Goal: Task Accomplishment & Management: Manage account settings

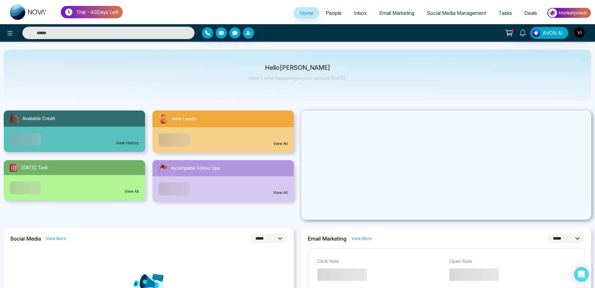
select select "*"
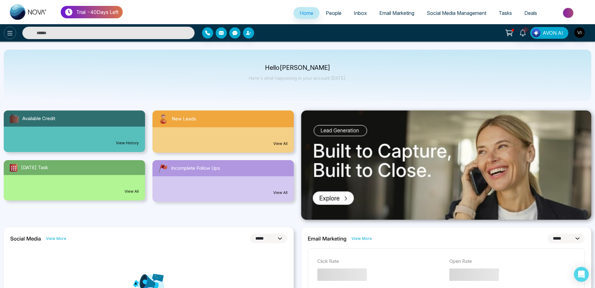
click at [14, 31] on button at bounding box center [10, 33] width 12 height 12
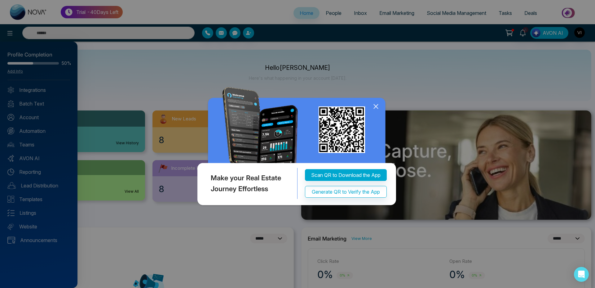
click at [376, 108] on icon at bounding box center [376, 106] width 9 height 9
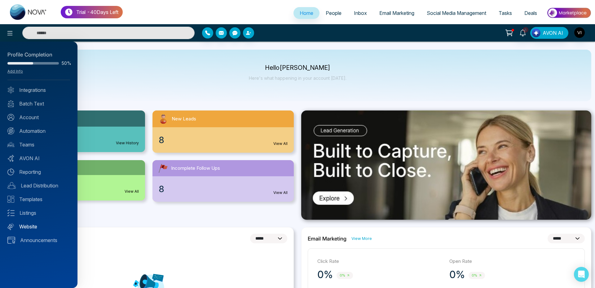
click at [31, 227] on link "Website" at bounding box center [38, 226] width 63 height 7
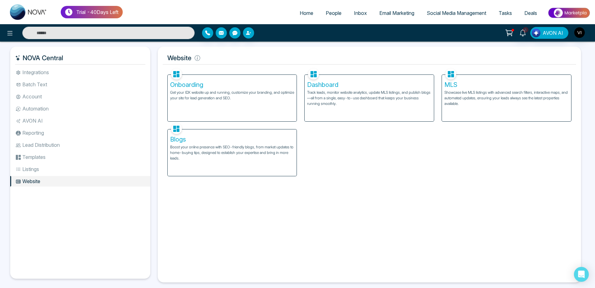
click at [322, 91] on p "Track leads, monitor website analytics, update MLS listings, and publish blogs—…" at bounding box center [369, 98] width 124 height 17
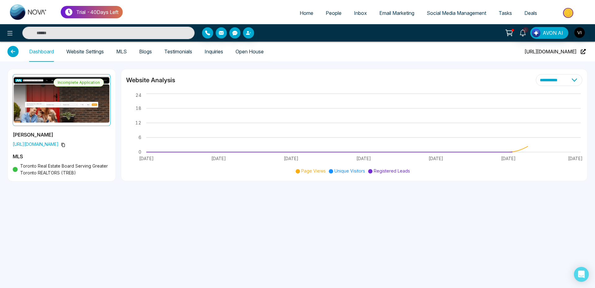
click at [81, 53] on link "Website Settings" at bounding box center [85, 51] width 38 height 5
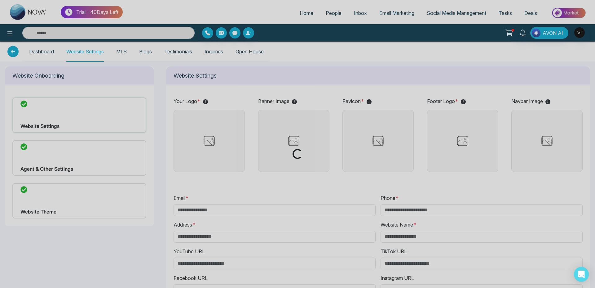
type input "**********"
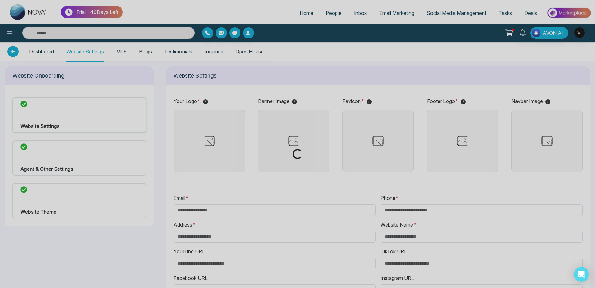
type input "**********"
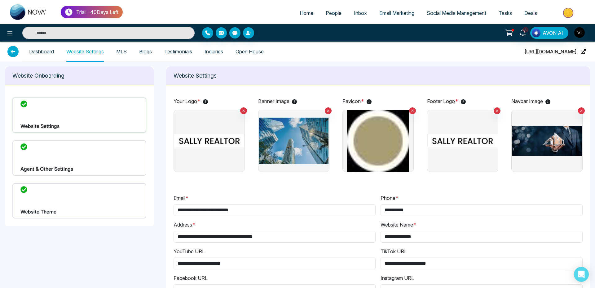
click at [55, 191] on div "Website Theme" at bounding box center [79, 200] width 134 height 35
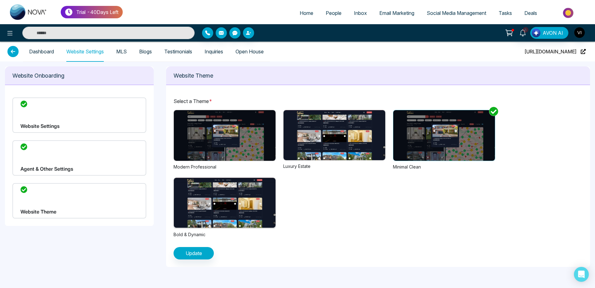
click at [347, 138] on img at bounding box center [335, 135] width 102 height 50
click at [203, 253] on button "Update" at bounding box center [194, 253] width 40 height 12
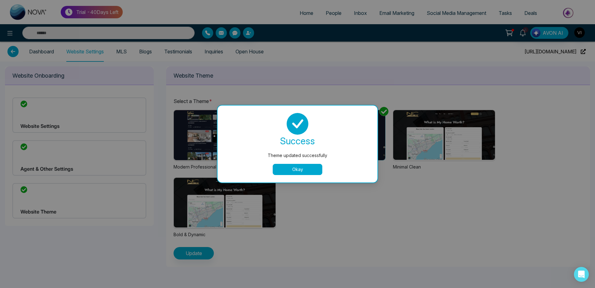
click at [303, 171] on button "Okay" at bounding box center [298, 169] width 50 height 11
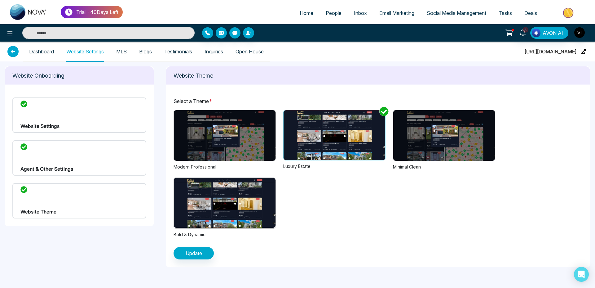
click at [435, 152] on img at bounding box center [445, 135] width 102 height 51
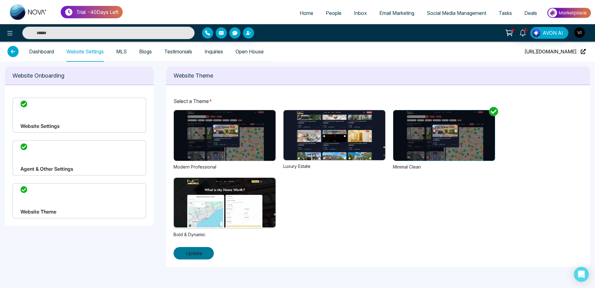
click at [189, 253] on span "Update" at bounding box center [194, 252] width 16 height 7
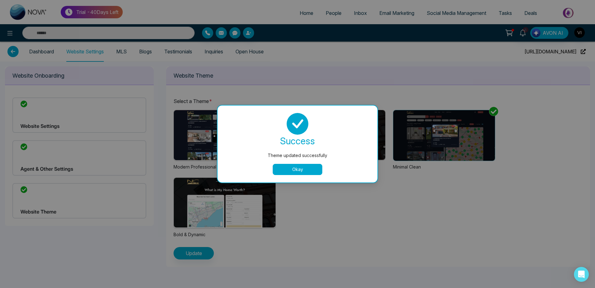
click at [293, 170] on button "Okay" at bounding box center [298, 169] width 50 height 11
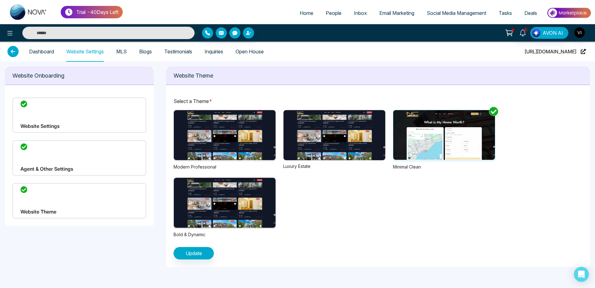
click at [312, 136] on img at bounding box center [335, 135] width 102 height 50
click at [201, 251] on span "Update" at bounding box center [194, 252] width 16 height 7
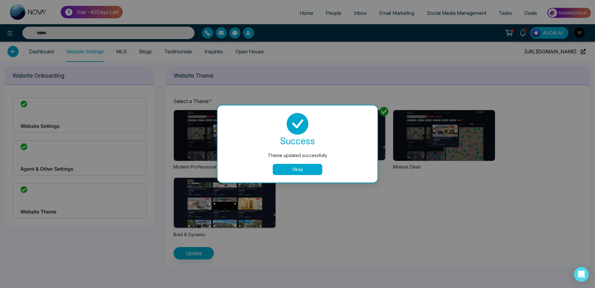
click at [299, 162] on div "success Theme updated successfully Okay" at bounding box center [297, 144] width 145 height 62
click at [299, 167] on button "Okay" at bounding box center [298, 169] width 50 height 11
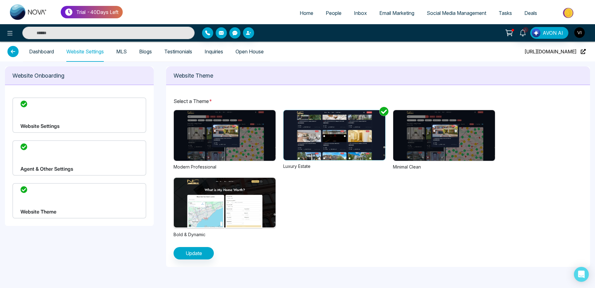
click at [452, 147] on img at bounding box center [445, 135] width 102 height 51
click at [187, 253] on span "Update" at bounding box center [194, 252] width 16 height 7
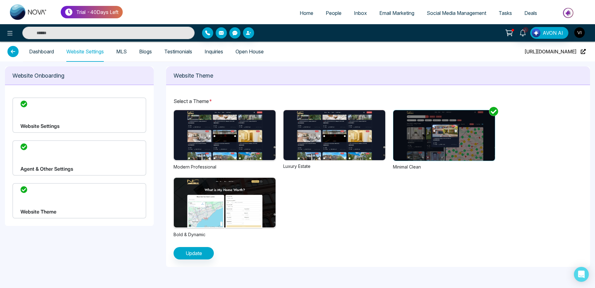
click at [584, 34] on img "button" at bounding box center [580, 32] width 11 height 11
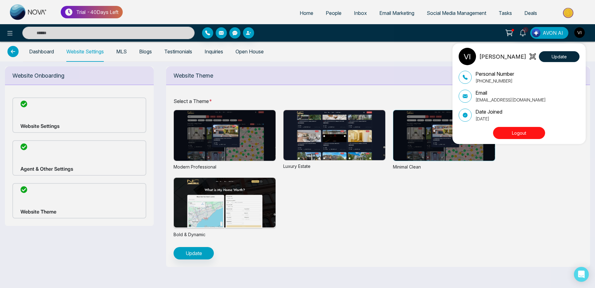
click at [522, 130] on button "Logout" at bounding box center [519, 133] width 52 height 12
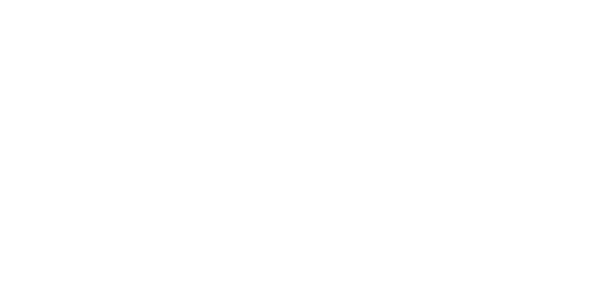
select select "*"
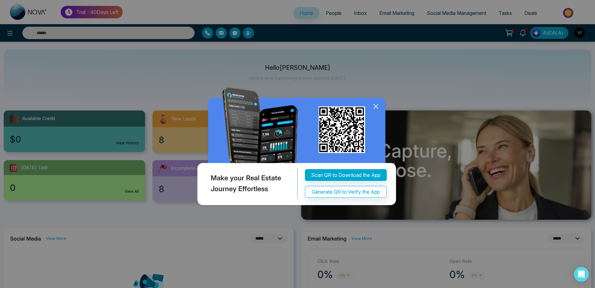
click at [377, 102] on icon at bounding box center [376, 106] width 9 height 9
